Goal: Task Accomplishment & Management: Manage account settings

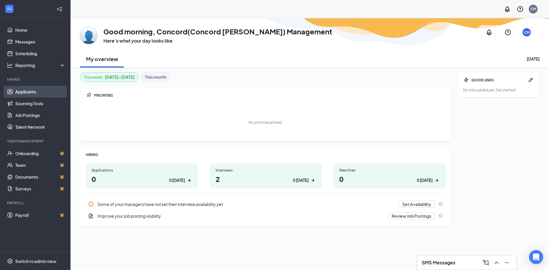
click at [35, 89] on link "Applicants" at bounding box center [40, 92] width 50 height 12
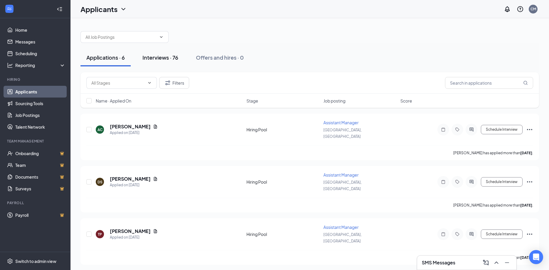
click at [178, 59] on div "Interviews · 76" at bounding box center [160, 57] width 36 height 7
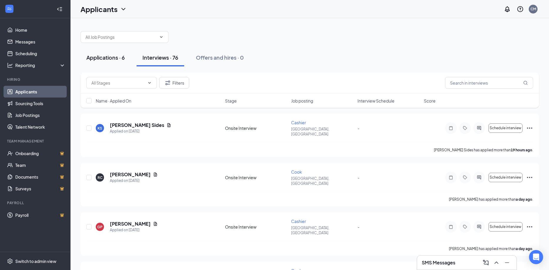
click at [123, 58] on div "Applications · 6" at bounding box center [105, 57] width 38 height 7
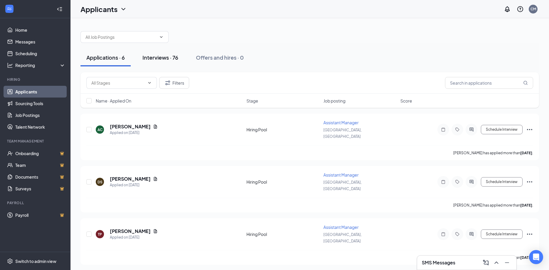
click at [147, 58] on div "Interviews · 76" at bounding box center [160, 57] width 36 height 7
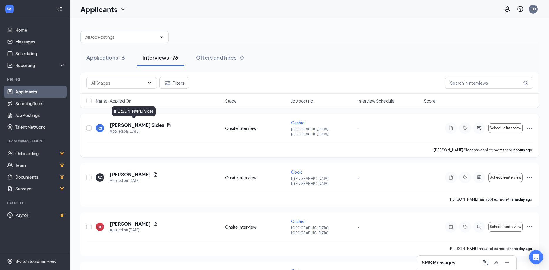
click at [136, 122] on h5 "[PERSON_NAME] Sides" at bounding box center [137, 125] width 54 height 6
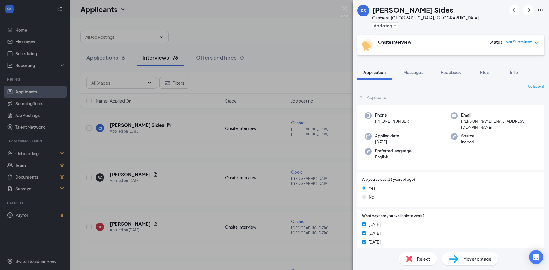
scroll to position [95, 0]
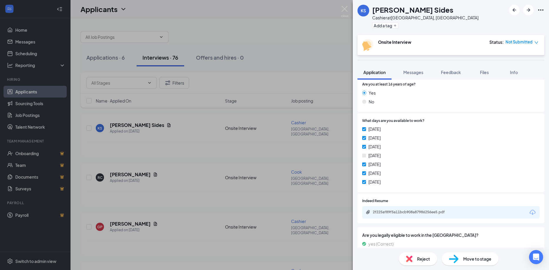
click at [274, 154] on div "KS [PERSON_NAME] Sides Cashier at [GEOGRAPHIC_DATA], [GEOGRAPHIC_DATA] Add a ta…" at bounding box center [274, 135] width 549 height 270
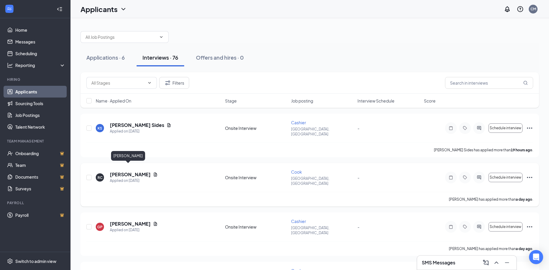
click at [123, 171] on h5 "[PERSON_NAME]" at bounding box center [130, 174] width 41 height 6
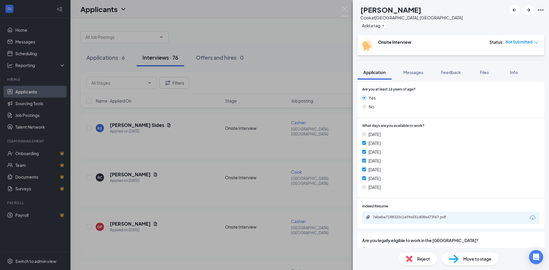
scroll to position [100, 0]
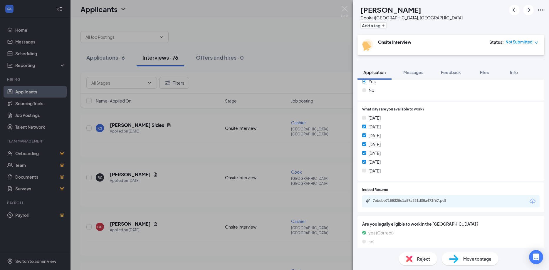
click at [287, 182] on div "RC [PERSON_NAME] [PERSON_NAME] at [GEOGRAPHIC_DATA], [GEOGRAPHIC_DATA] Add a ta…" at bounding box center [274, 135] width 549 height 270
